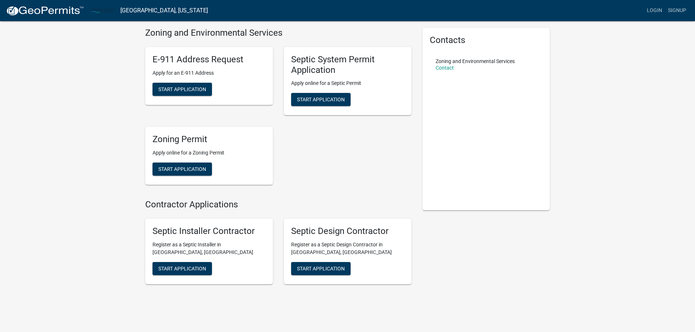
scroll to position [36, 0]
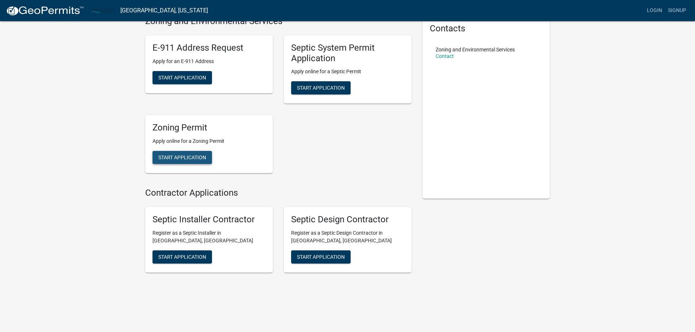
click at [189, 154] on button "Start Application" at bounding box center [181, 157] width 59 height 13
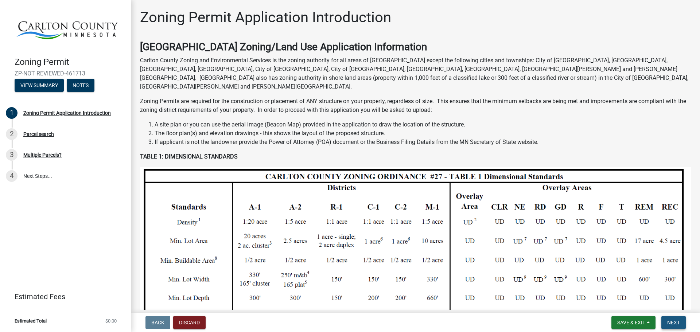
click at [679, 322] on span "Next" at bounding box center [673, 323] width 13 height 6
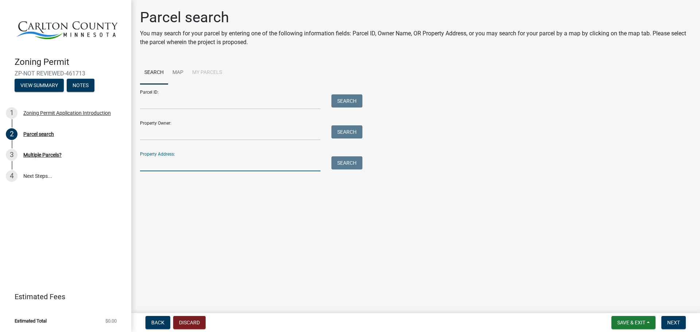
click at [213, 163] on input "Property Address:" at bounding box center [230, 163] width 180 height 15
click at [347, 162] on button "Search" at bounding box center [346, 162] width 31 height 13
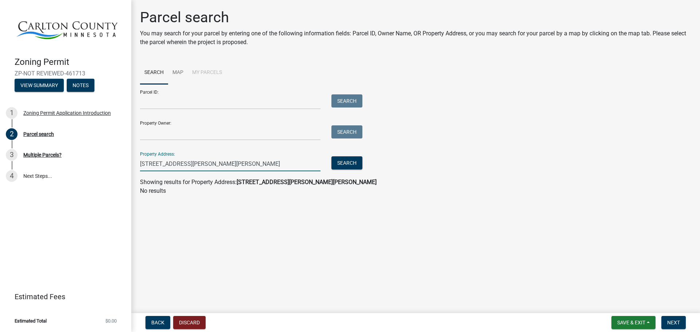
drag, startPoint x: 241, startPoint y: 163, endPoint x: 188, endPoint y: 164, distance: 52.5
click at [188, 164] on input "[STREET_ADDRESS][PERSON_NAME][PERSON_NAME]" at bounding box center [230, 163] width 180 height 15
type input "[STREET_ADDRESS][PERSON_NAME]"
click at [349, 167] on button "Search" at bounding box center [346, 162] width 31 height 13
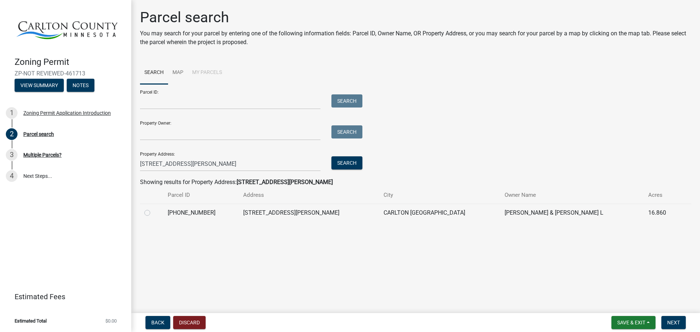
click at [153, 209] on label at bounding box center [153, 209] width 0 height 0
click at [153, 213] on input "radio" at bounding box center [155, 211] width 5 height 5
radio input "true"
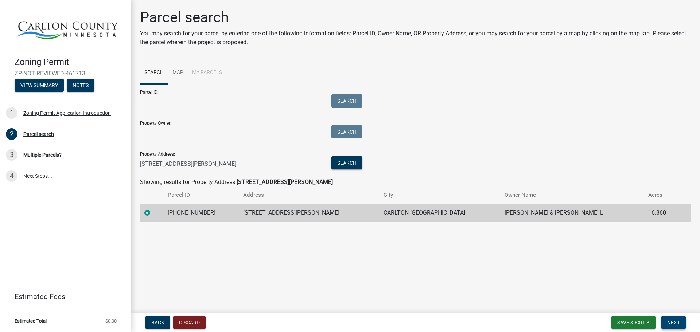
click at [677, 326] on button "Next" at bounding box center [673, 322] width 24 height 13
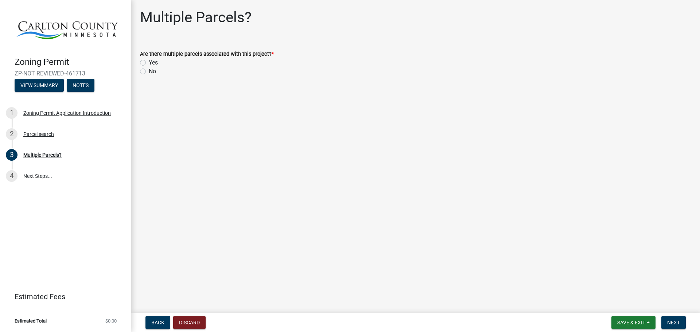
click at [149, 71] on label "No" at bounding box center [152, 71] width 7 height 9
click at [149, 71] on input "No" at bounding box center [151, 69] width 5 height 5
radio input "true"
click at [669, 324] on span "Next" at bounding box center [673, 323] width 13 height 6
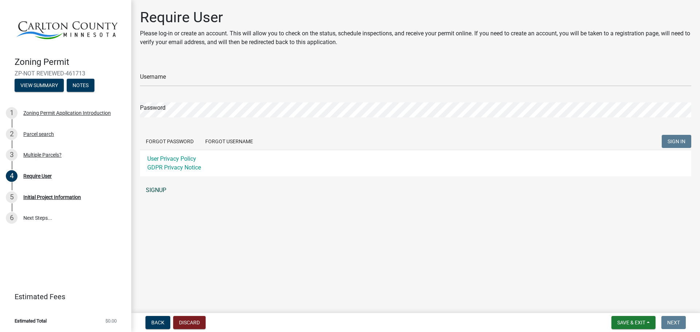
click at [157, 190] on link "SIGNUP" at bounding box center [415, 190] width 551 height 15
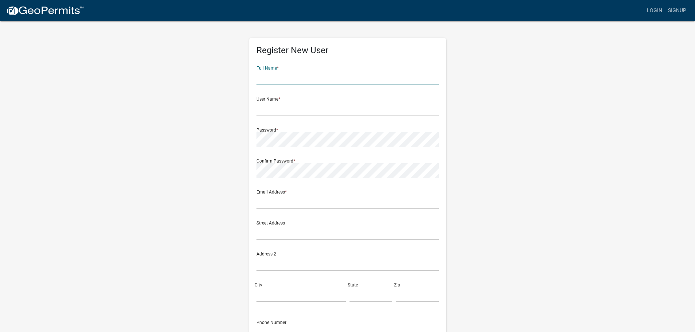
click at [279, 76] on input "text" at bounding box center [347, 77] width 182 height 15
type input "[PERSON_NAME]"
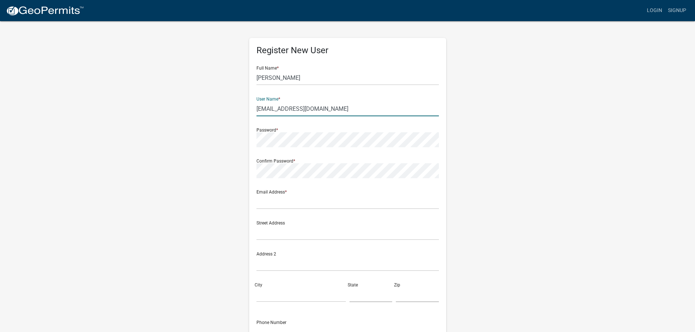
type input "[EMAIL_ADDRESS][DOMAIN_NAME]"
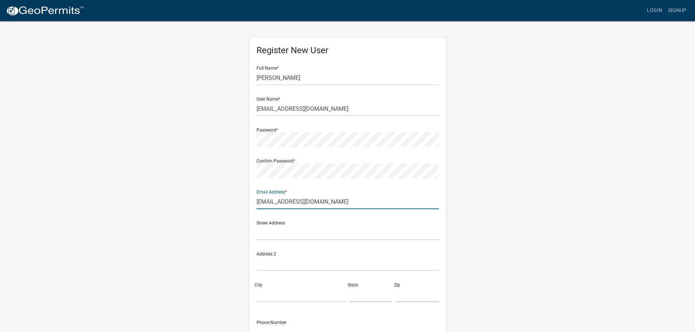
type input "[EMAIL_ADDRESS][DOMAIN_NAME]"
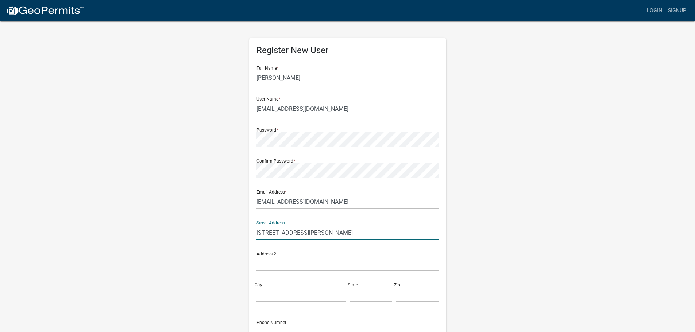
type input "[STREET_ADDRESS][PERSON_NAME]"
type input "Carlton"
type input "MN"
type input "55718"
click at [549, 182] on div "Register New User Full Name * [PERSON_NAME] User Name * [EMAIL_ADDRESS][DOMAIN_…" at bounding box center [348, 215] width 416 height 390
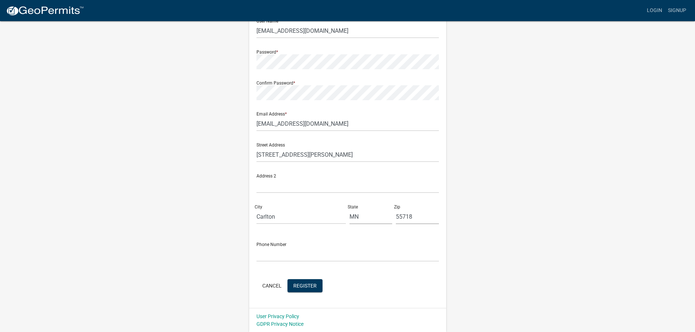
scroll to position [78, 0]
click at [296, 253] on input "text" at bounding box center [347, 253] width 182 height 15
type input "2185765881"
click at [306, 287] on span "Register" at bounding box center [304, 285] width 23 height 6
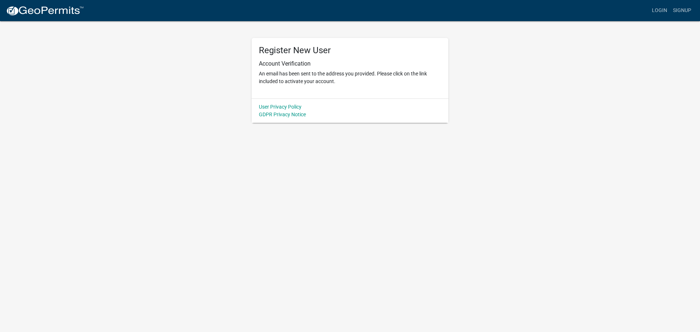
drag, startPoint x: 370, startPoint y: 219, endPoint x: 377, endPoint y: 218, distance: 7.7
click at [373, 219] on body "Internet Explorer does NOT work with GeoPermits. Get a new browser for more sec…" at bounding box center [350, 166] width 700 height 332
click at [657, 11] on link "Login" at bounding box center [659, 11] width 21 height 14
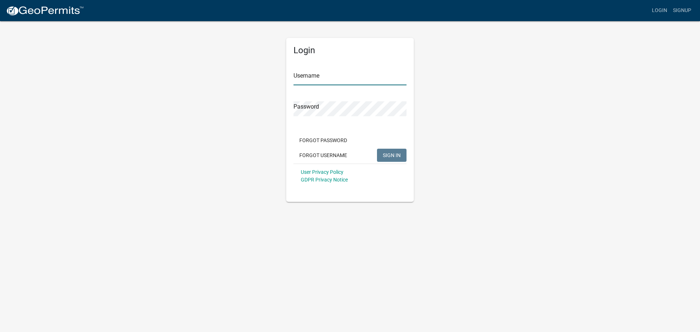
click at [316, 79] on input "Username" at bounding box center [349, 77] width 113 height 15
type input "[EMAIL_ADDRESS][DOMAIN_NAME]"
click at [377, 149] on button "SIGN IN" at bounding box center [392, 155] width 30 height 13
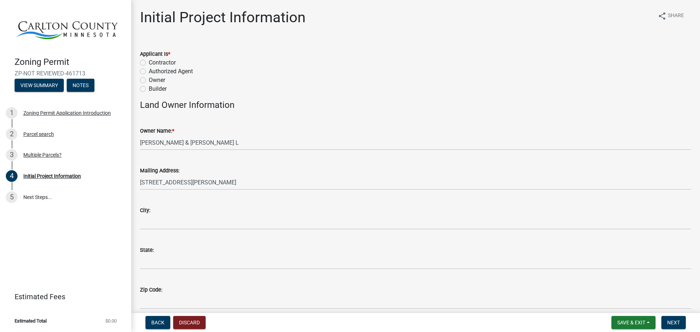
click at [144, 83] on div "Owner" at bounding box center [415, 80] width 551 height 9
click at [149, 80] on label "Owner" at bounding box center [157, 80] width 16 height 9
click at [149, 80] on input "Owner" at bounding box center [151, 78] width 5 height 5
radio input "true"
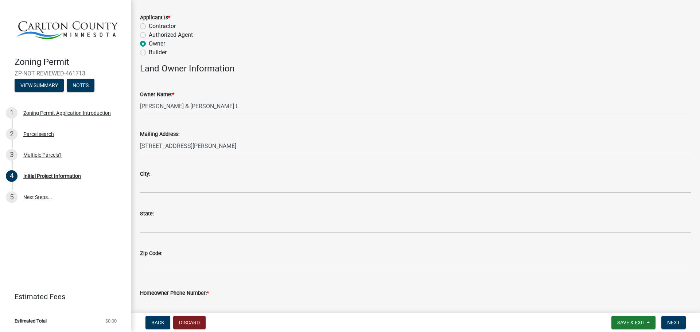
scroll to position [73, 0]
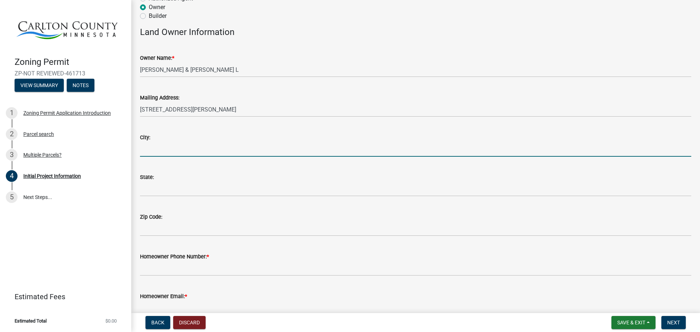
click at [166, 144] on input "City:" at bounding box center [415, 149] width 551 height 15
type input "Carlton"
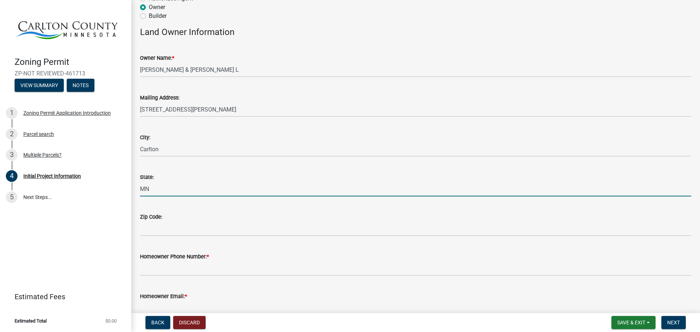
type input "MN"
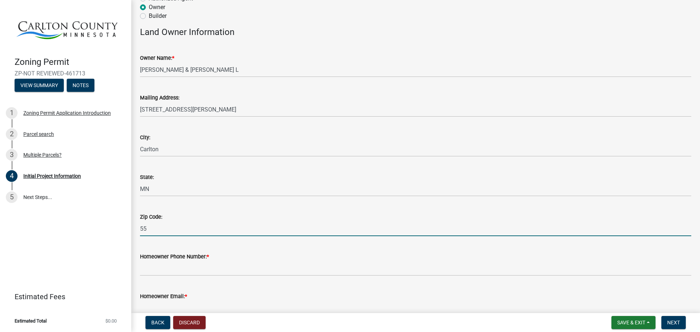
type input "55"
